Goal: Navigation & Orientation: Find specific page/section

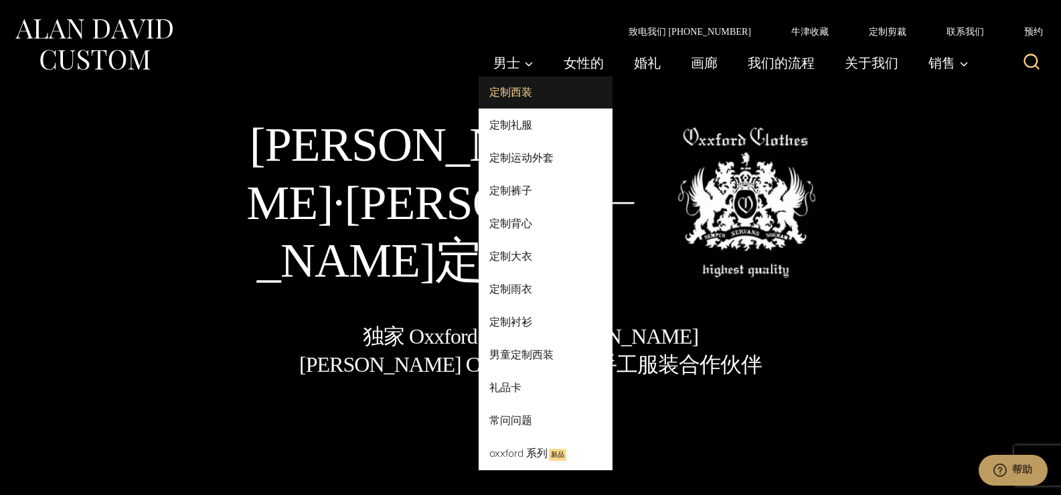
click at [519, 88] on font "定制西装" at bounding box center [510, 91] width 43 height 15
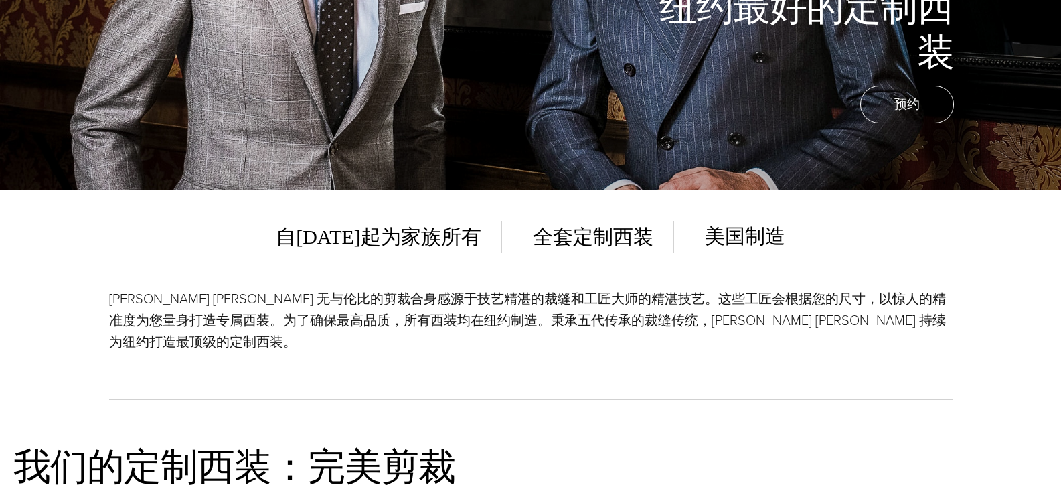
scroll to position [335, 0]
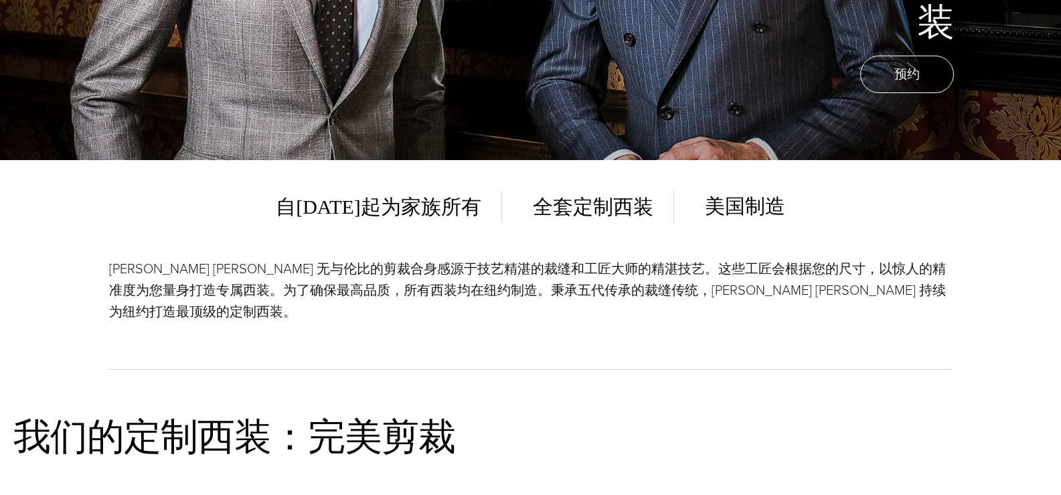
click at [784, 328] on div "[PERSON_NAME] [PERSON_NAME] 无与伦比的剪裁合身感源于技艺精湛的裁缝和工匠大师的精湛技艺。这些工匠会根据您的尺寸，以惊人的精准度为您…" at bounding box center [530, 314] width 843 height 112
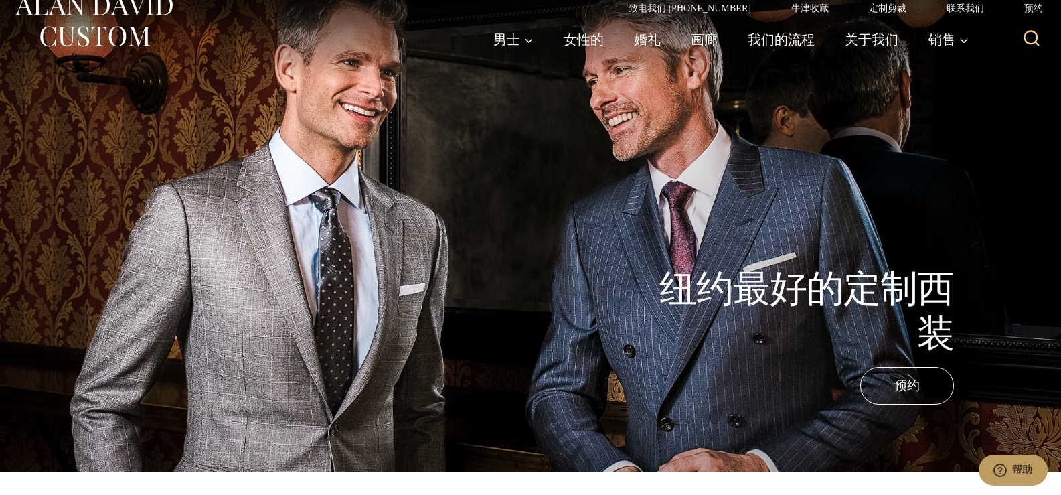
scroll to position [0, 0]
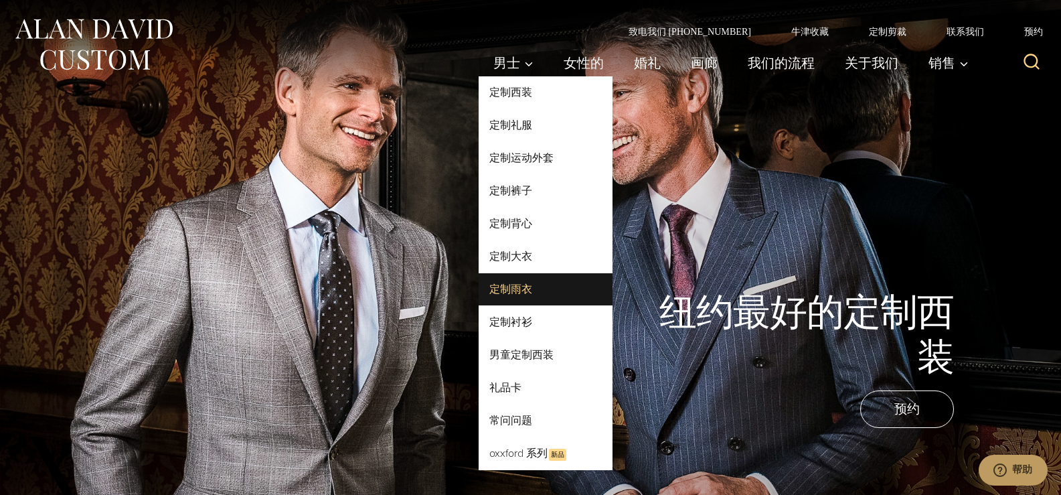
click at [534, 285] on link "定制雨衣" at bounding box center [546, 289] width 134 height 32
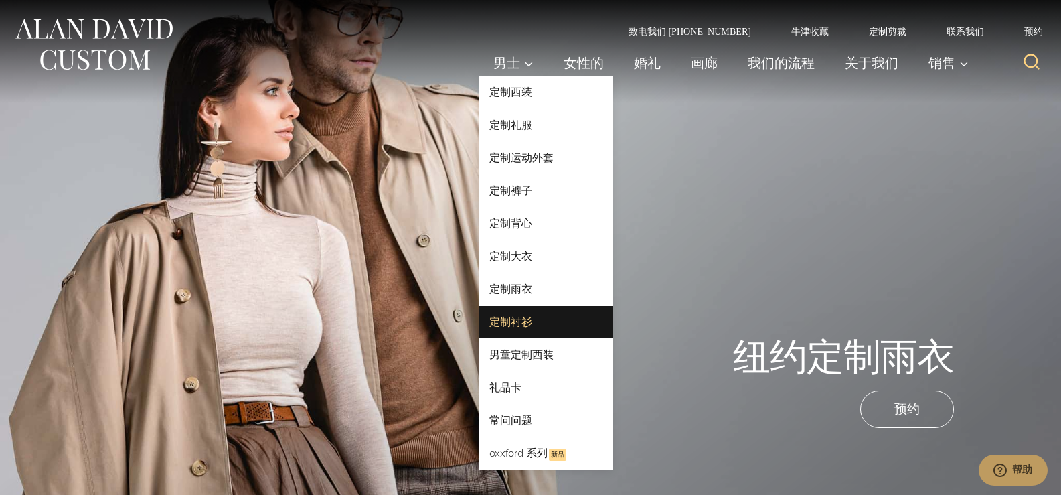
drag, startPoint x: 528, startPoint y: 356, endPoint x: 559, endPoint y: 319, distance: 48.0
click at [529, 356] on font "男童定制西装" at bounding box center [521, 354] width 64 height 15
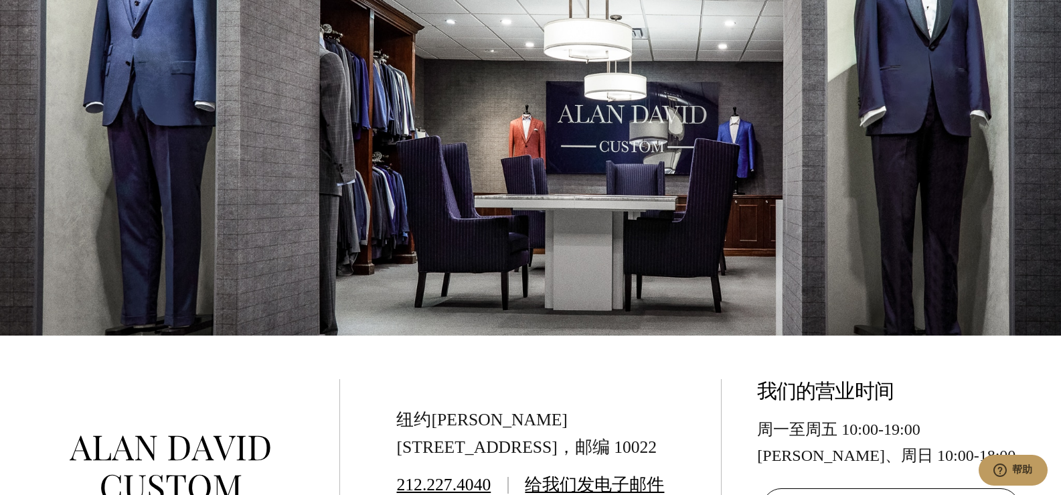
scroll to position [5154, 0]
